Goal: Transaction & Acquisition: Purchase product/service

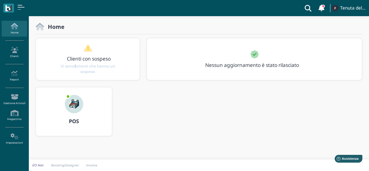
click at [73, 113] on div "POS" at bounding box center [74, 121] width 76 height 16
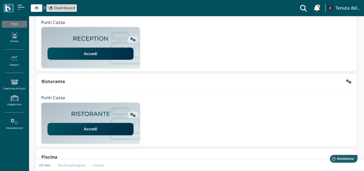
scroll to position [65, 0]
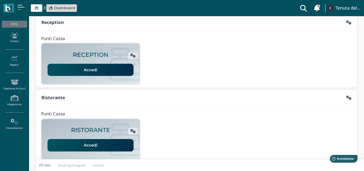
click at [102, 73] on link "Accedi" at bounding box center [91, 70] width 86 height 12
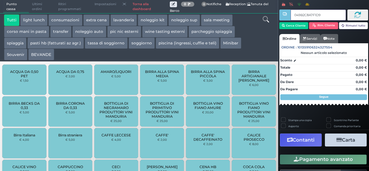
type input "049B2C8A7F1D94"
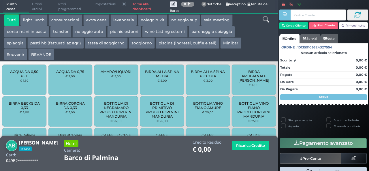
click at [93, 21] on button "extra cena" at bounding box center [96, 20] width 26 height 12
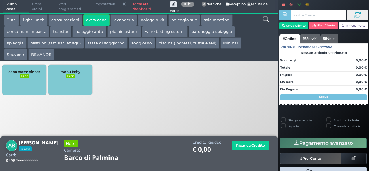
click at [26, 76] on small "FREE" at bounding box center [24, 76] width 9 height 4
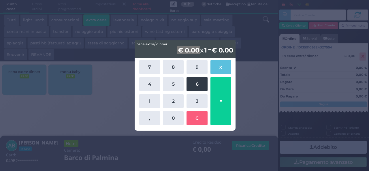
click at [195, 82] on button "6" at bounding box center [196, 84] width 21 height 14
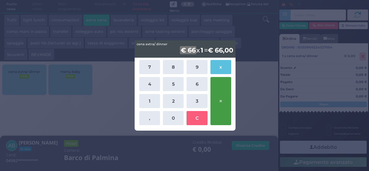
click at [216, 95] on button "=" at bounding box center [220, 101] width 21 height 48
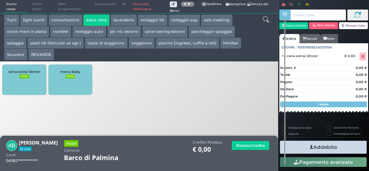
scroll to position [40, 0]
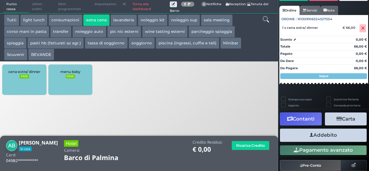
click at [320, 136] on button "Addebito" at bounding box center [323, 134] width 87 height 13
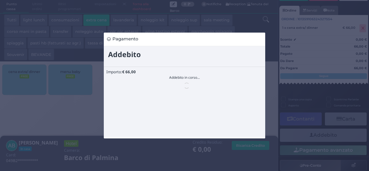
scroll to position [0, 0]
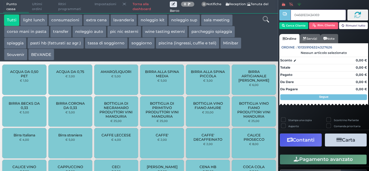
type input "046B1E0A3A1691"
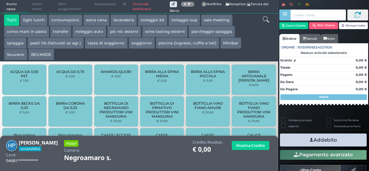
click at [98, 20] on button "extra cena" at bounding box center [96, 20] width 26 height 12
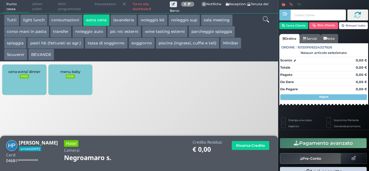
click at [28, 91] on div "cena extra/ dinner FREE" at bounding box center [24, 79] width 44 height 30
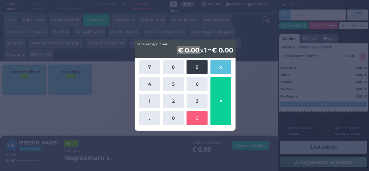
click at [199, 71] on button "9" at bounding box center [196, 67] width 21 height 14
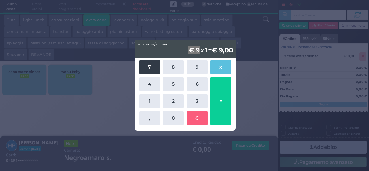
click at [151, 68] on button "7" at bounding box center [149, 67] width 21 height 14
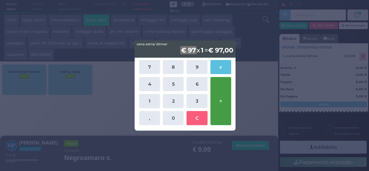
click at [221, 99] on button "=" at bounding box center [220, 101] width 21 height 48
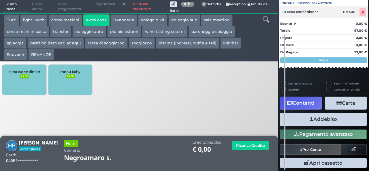
scroll to position [64, 0]
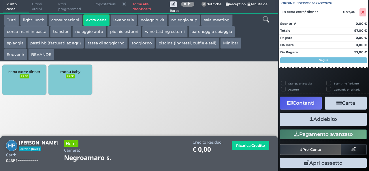
click at [329, 124] on button "Addebito" at bounding box center [323, 119] width 87 height 13
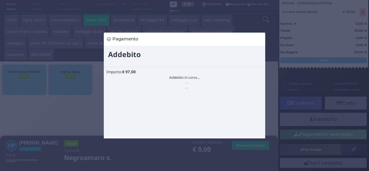
scroll to position [0, 0]
